Goal: Task Accomplishment & Management: Use online tool/utility

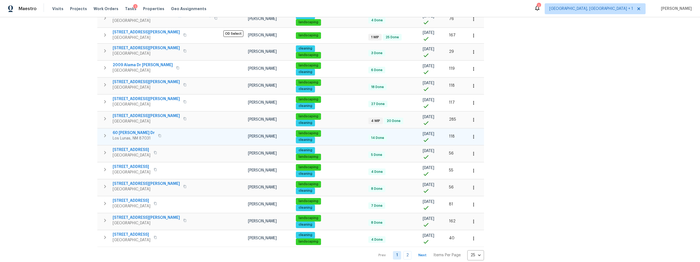
scroll to position [271, 0]
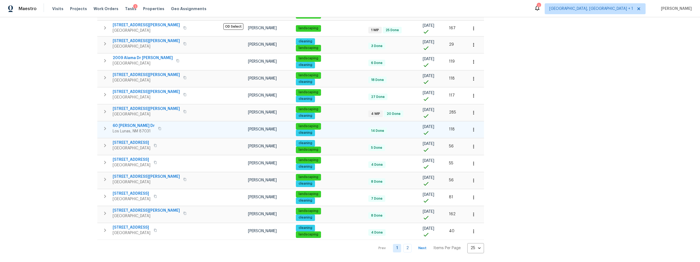
click at [123, 123] on span "60 Turner Dr" at bounding box center [134, 125] width 42 height 5
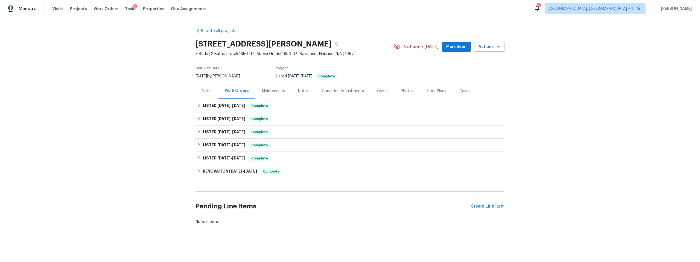
click at [269, 91] on div "Maintenance" at bounding box center [273, 90] width 23 height 5
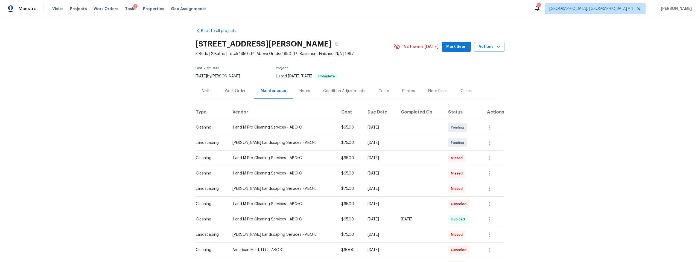
click at [268, 142] on div "[PERSON_NAME] Landscaping Services - ABQ-L" at bounding box center [283, 142] width 100 height 5
click at [235, 143] on div "[PERSON_NAME] Landscaping Services - ABQ-L" at bounding box center [283, 142] width 100 height 5
click at [489, 141] on icon "button" at bounding box center [489, 143] width 1 height 4
click at [497, 152] on li "View details" at bounding box center [511, 151] width 57 height 9
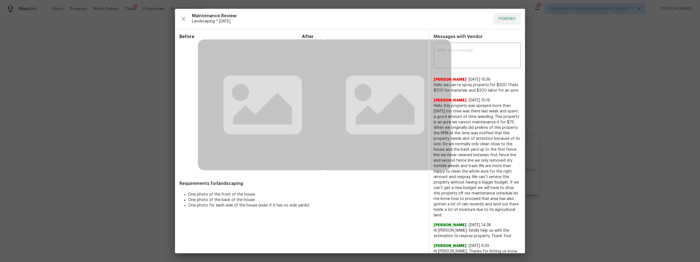
drag, startPoint x: 416, startPoint y: 27, endPoint x: 412, endPoint y: 26, distance: 4.5
click at [416, 27] on div "Maintenance Review Landscaping * [DATE] PENDING Before After Requirements for l…" at bounding box center [350, 131] width 350 height 245
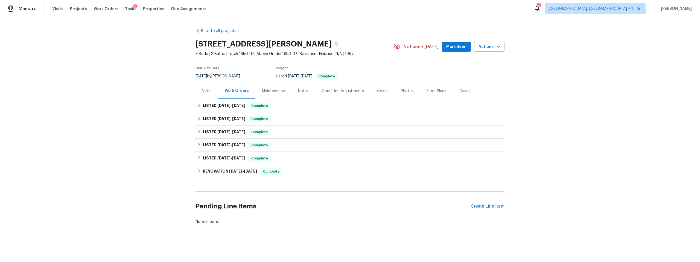
click at [273, 90] on div "Maintenance" at bounding box center [273, 90] width 23 height 5
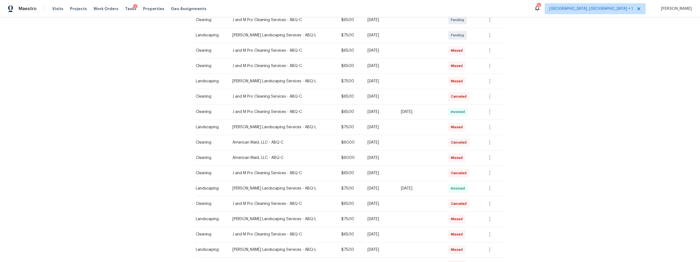
scroll to position [108, 0]
click at [488, 187] on icon "button" at bounding box center [490, 188] width 7 height 7
click at [500, 196] on li "View details" at bounding box center [502, 197] width 38 height 9
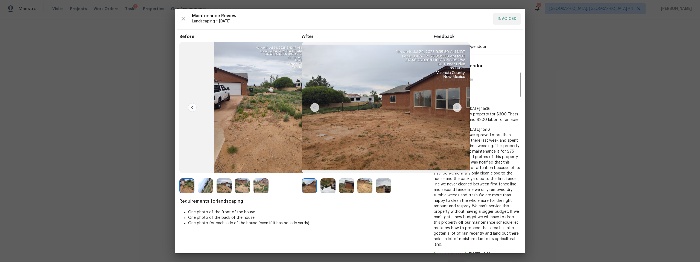
click at [455, 108] on img at bounding box center [457, 107] width 9 height 9
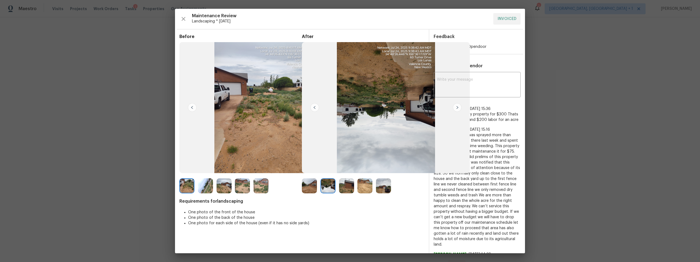
click at [455, 108] on img at bounding box center [457, 107] width 9 height 9
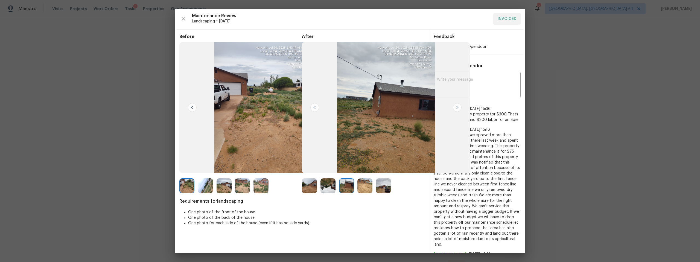
click at [456, 108] on img at bounding box center [457, 107] width 9 height 9
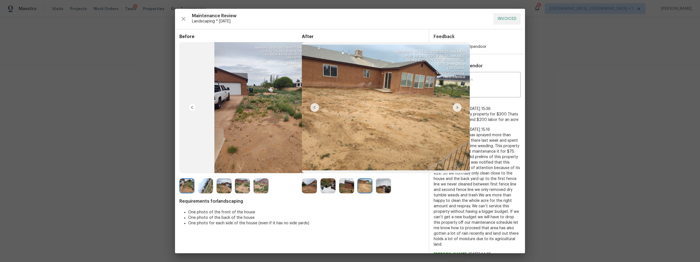
click at [456, 108] on img at bounding box center [457, 107] width 9 height 9
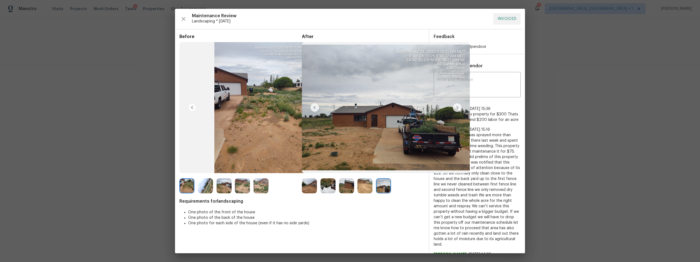
click at [456, 108] on img at bounding box center [457, 107] width 9 height 9
click at [190, 108] on img at bounding box center [192, 107] width 9 height 9
click at [251, 119] on img at bounding box center [263, 107] width 168 height 131
click at [277, 117] on img at bounding box center [263, 107] width 168 height 131
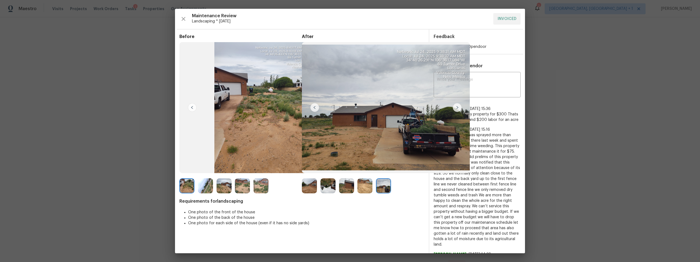
click at [200, 187] on img at bounding box center [205, 185] width 15 height 15
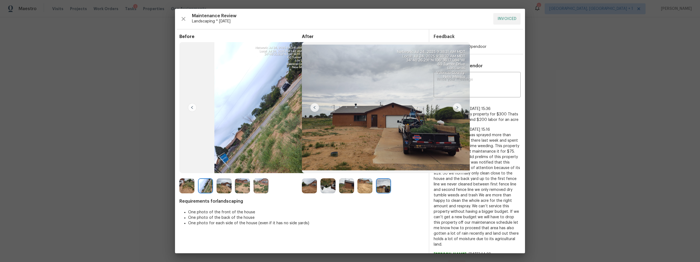
click at [208, 186] on img at bounding box center [205, 185] width 15 height 15
click at [225, 186] on img at bounding box center [224, 185] width 15 height 15
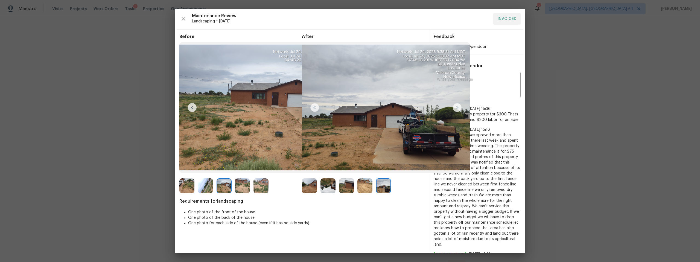
click at [245, 186] on img at bounding box center [242, 185] width 15 height 15
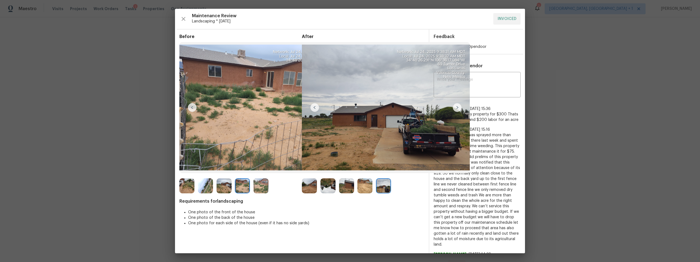
click at [271, 187] on div at bounding box center [263, 185] width 19 height 15
click at [260, 186] on img at bounding box center [261, 185] width 15 height 15
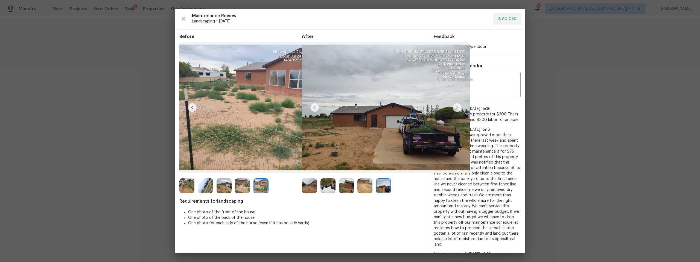
click at [400, 212] on li "One photo of the front of the house" at bounding box center [306, 212] width 236 height 5
click at [500, 126] on div "[PERSON_NAME] [DATE] 15:16 Hello this property was sprayed more than [DATE] my …" at bounding box center [477, 185] width 87 height 125
click at [185, 20] on icon "button" at bounding box center [183, 19] width 7 height 7
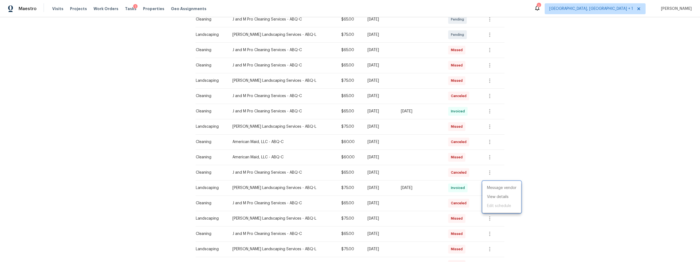
click at [122, 152] on div at bounding box center [350, 131] width 700 height 262
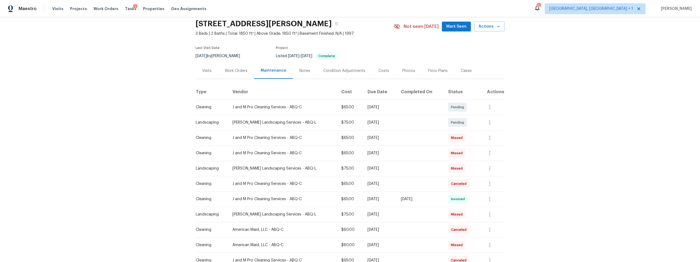
scroll to position [0, 0]
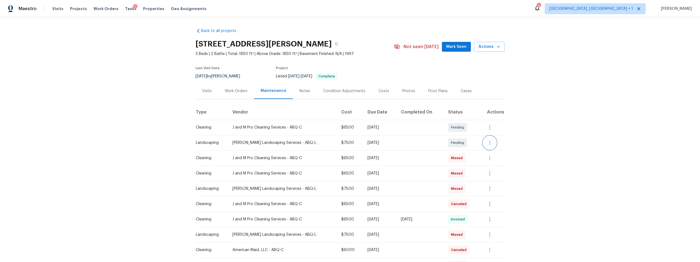
click at [493, 142] on button "button" at bounding box center [489, 142] width 13 height 13
click at [497, 152] on li "View details" at bounding box center [511, 151] width 57 height 9
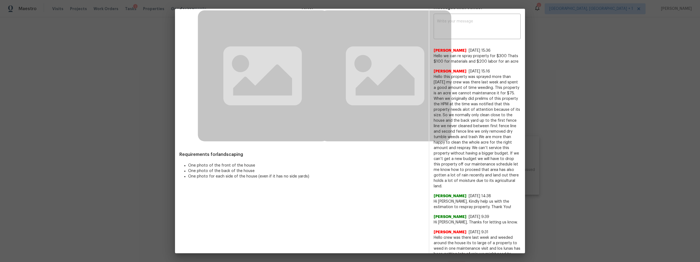
scroll to position [28, 0]
